Goal: Task Accomplishment & Management: Use online tool/utility

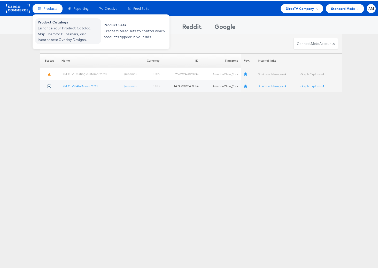
click at [58, 30] on span "Enhance Your Product Catalog, Map Them to Publishers, and Incorporate Overlay D…" at bounding box center [69, 33] width 62 height 18
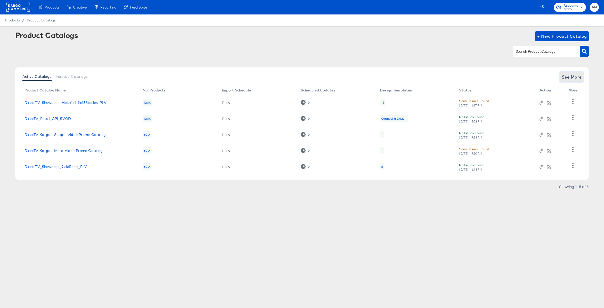
click at [381, 75] on span "See More" at bounding box center [572, 76] width 20 height 7
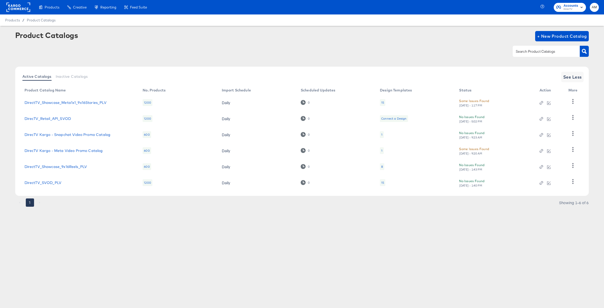
click at [381, 183] on div "15" at bounding box center [382, 182] width 3 height 4
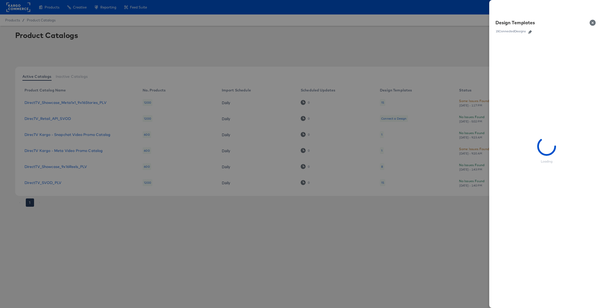
click at [381, 32] on icon "button" at bounding box center [531, 32] width 4 height 4
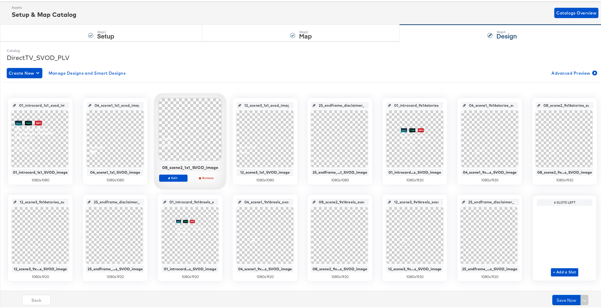
scroll to position [35, 0]
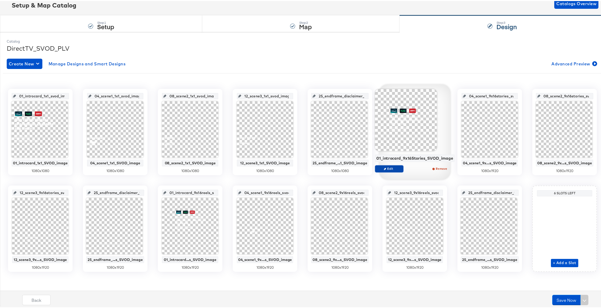
click at [381, 166] on span "Edit" at bounding box center [389, 167] width 24 height 4
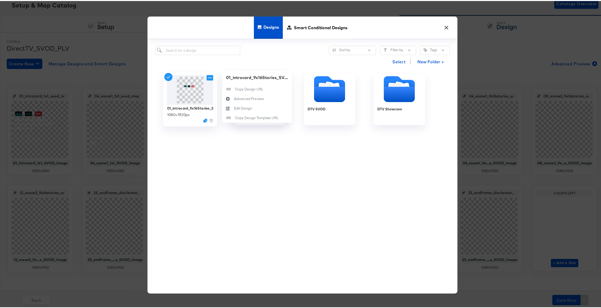
click at [207, 77] on icon at bounding box center [209, 76] width 6 height 5
click at [234, 107] on div "Edit Design Edit Design" at bounding box center [234, 107] width 0 height 0
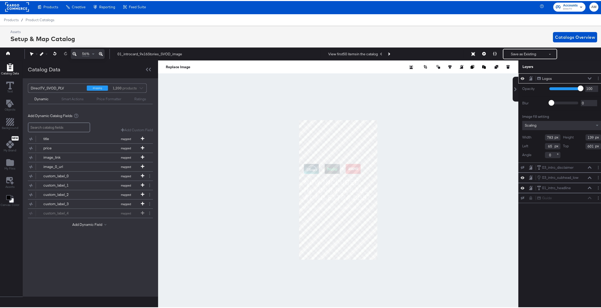
scroll to position [5, 0]
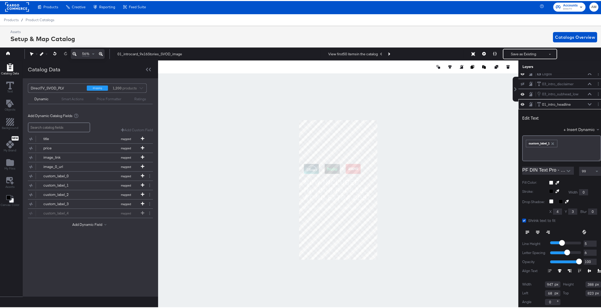
click at [381, 170] on icon "Open" at bounding box center [568, 170] width 4 height 2
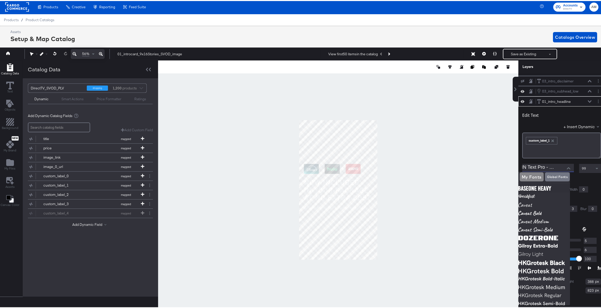
scroll to position [0, 0]
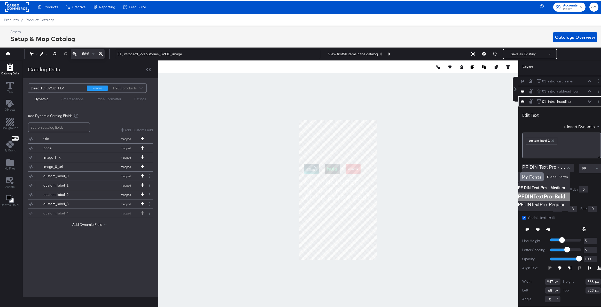
click at [381, 195] on img at bounding box center [544, 195] width 52 height 8
type input "PFDINTextPro-Bold"
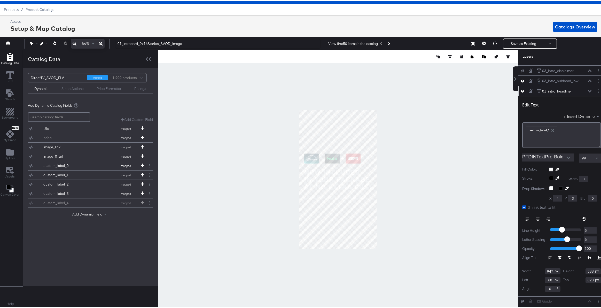
scroll to position [12, 1]
click at [381, 43] on button "Save as Existing" at bounding box center [523, 42] width 40 height 9
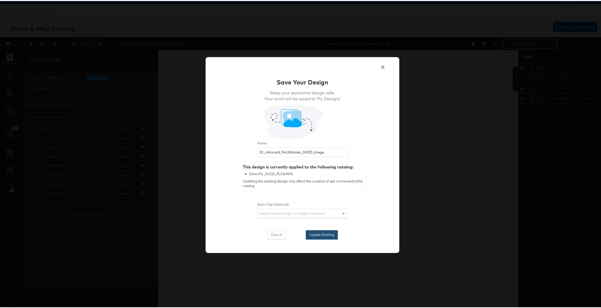
click at [325, 231] on button "Update Existing" at bounding box center [322, 233] width 32 height 9
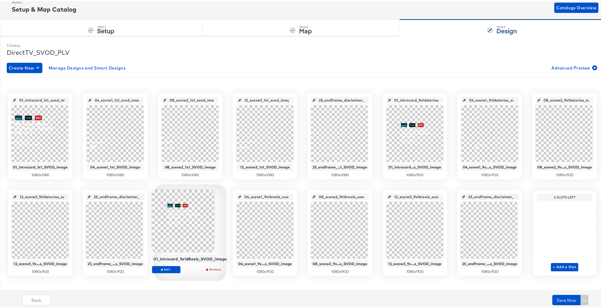
scroll to position [35, 0]
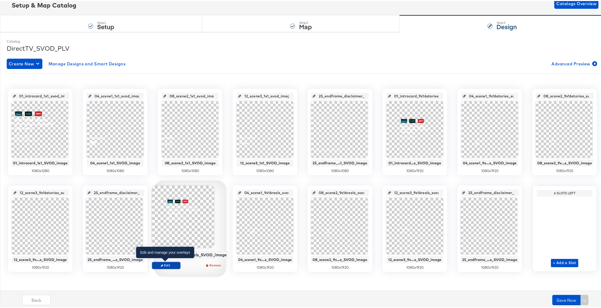
click at [168, 263] on span "Edit" at bounding box center [166, 264] width 24 height 4
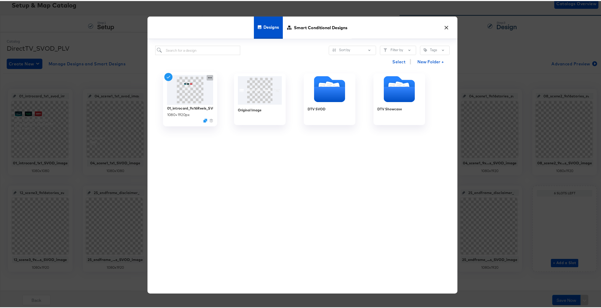
click at [208, 75] on icon at bounding box center [209, 76] width 6 height 5
click at [234, 107] on div "Edit Design Edit Design" at bounding box center [234, 107] width 0 height 0
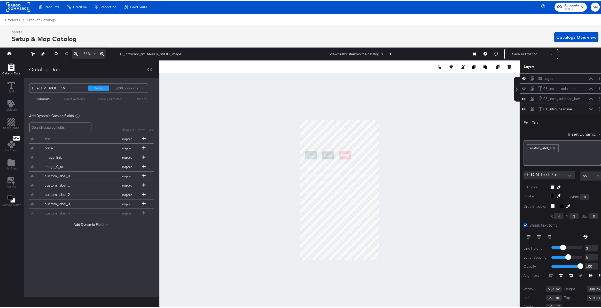
scroll to position [5, 0]
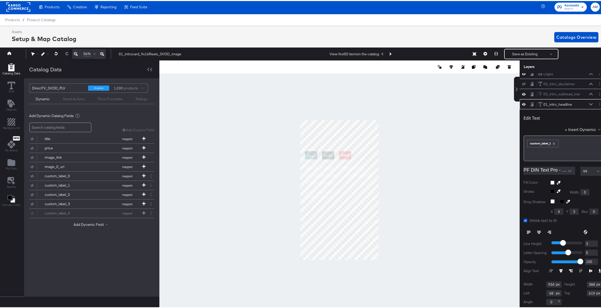
click at [381, 170] on icon "Open" at bounding box center [570, 170] width 4 height 2
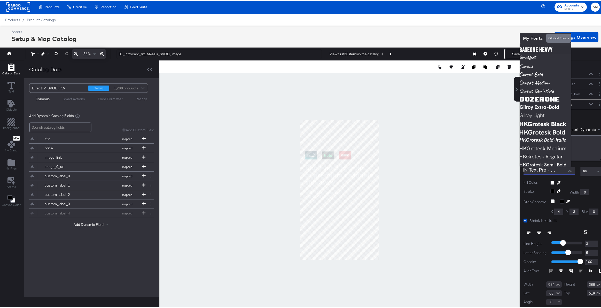
scroll to position [0, 0]
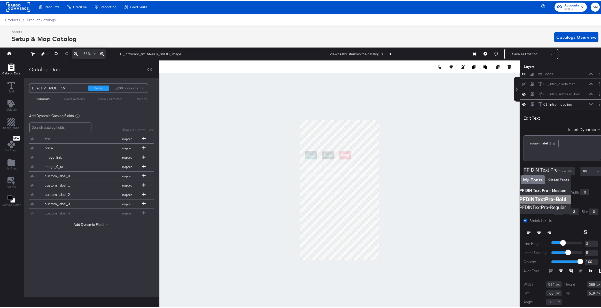
click at [381, 197] on img at bounding box center [545, 198] width 52 height 8
type input "PFDINTextPro-Bold"
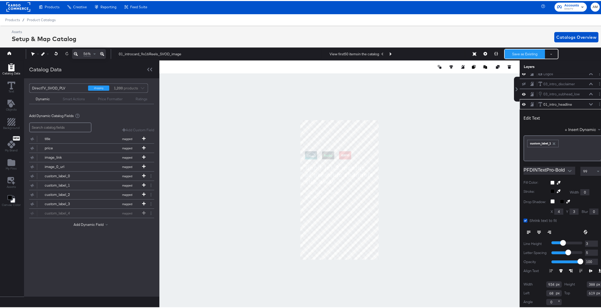
click at [381, 51] on button "Save as Existing" at bounding box center [524, 52] width 40 height 9
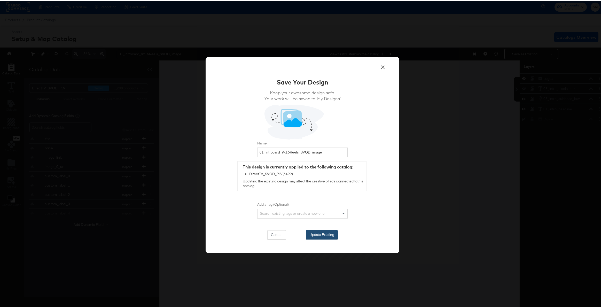
click at [314, 232] on button "Update Existing" at bounding box center [322, 233] width 32 height 9
